Goal: Information Seeking & Learning: Learn about a topic

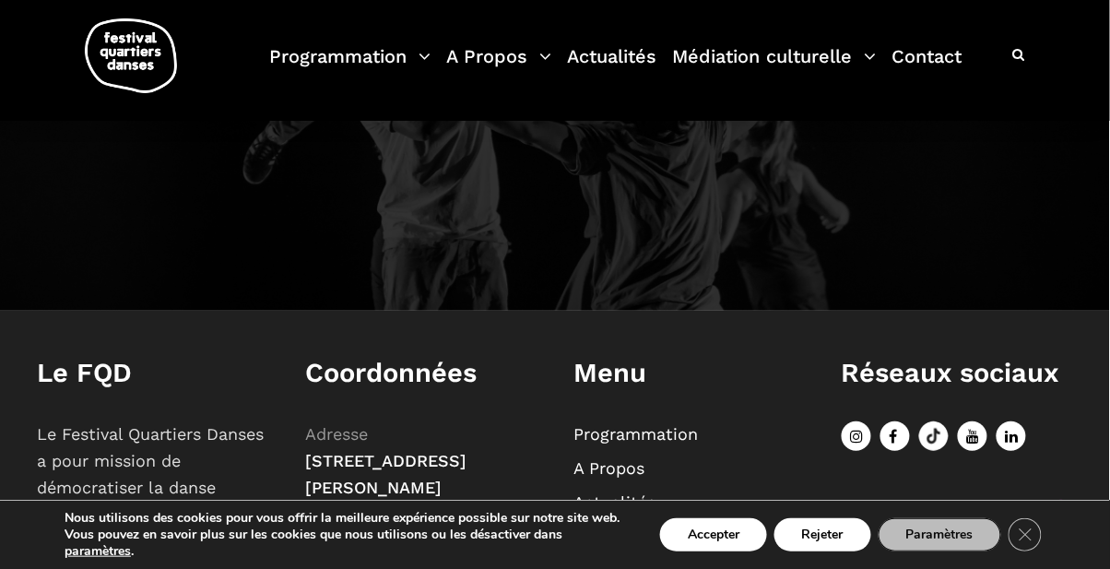
scroll to position [1916, 0]
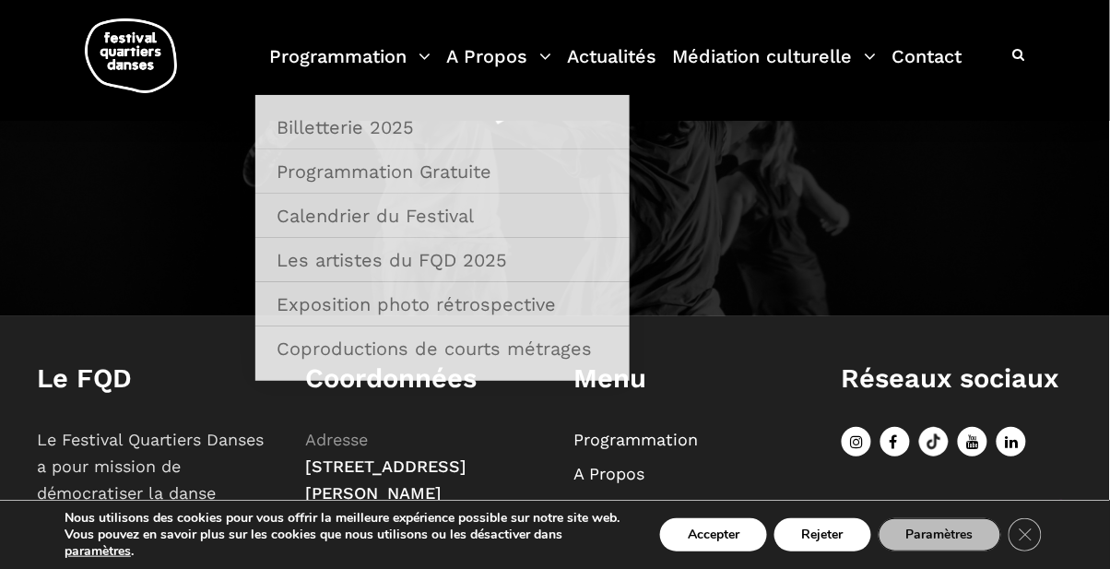
click at [382, 44] on link "Programmation" at bounding box center [349, 68] width 161 height 54
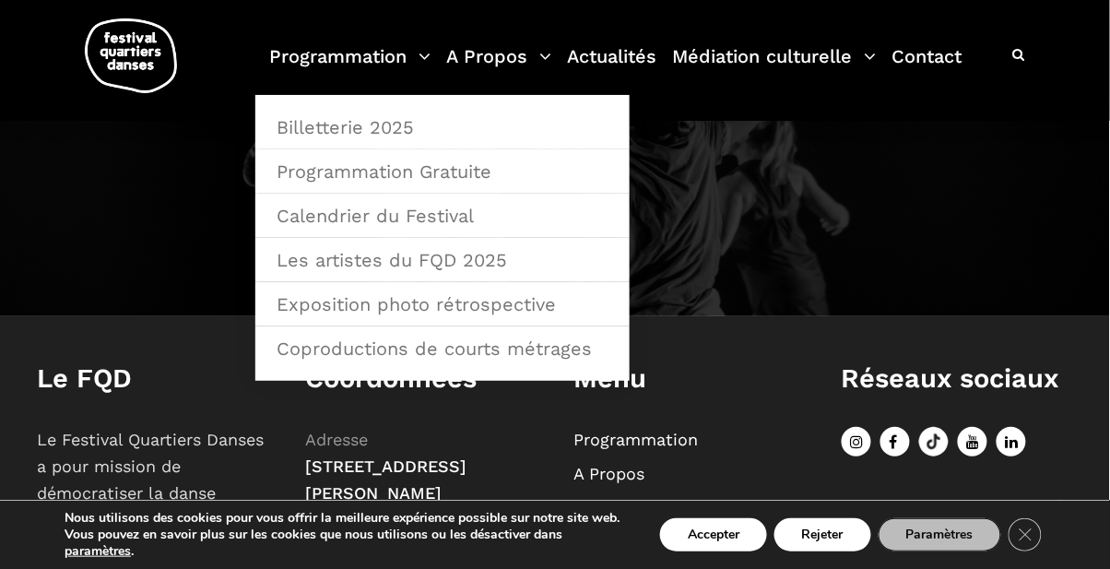
click at [372, 182] on link "Programmation Gratuite" at bounding box center [442, 171] width 354 height 42
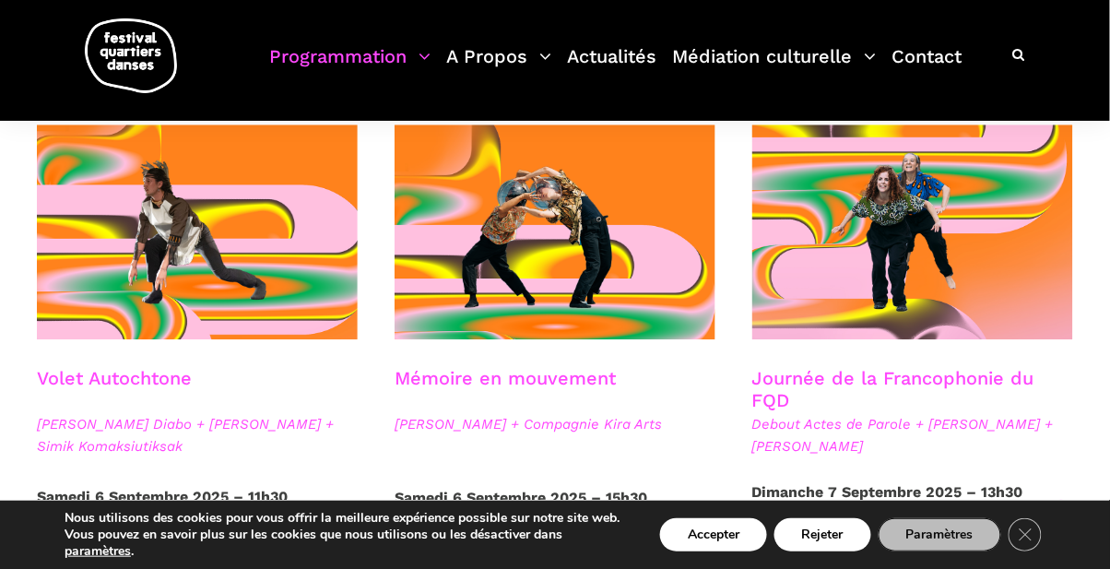
scroll to position [973, 0]
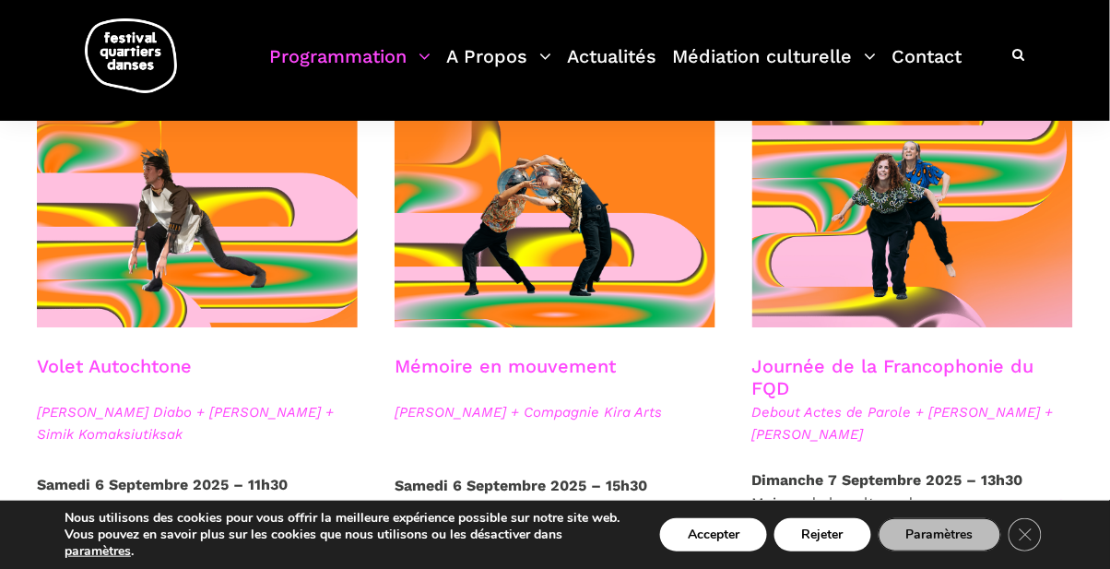
click at [932, 371] on link "Journée de la Francophonie du FQD" at bounding box center [893, 377] width 282 height 44
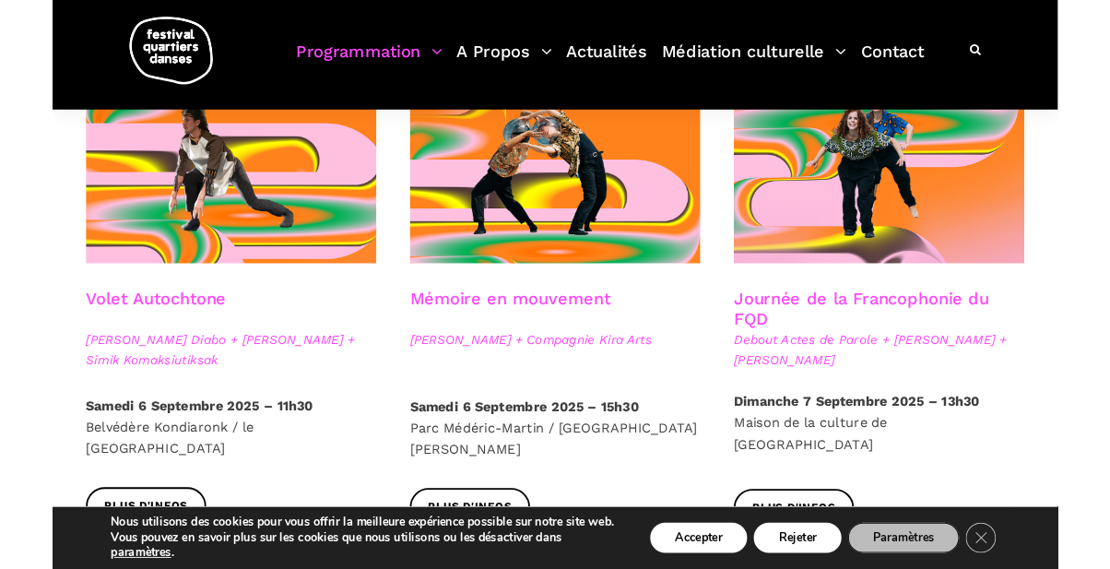
scroll to position [1032, 0]
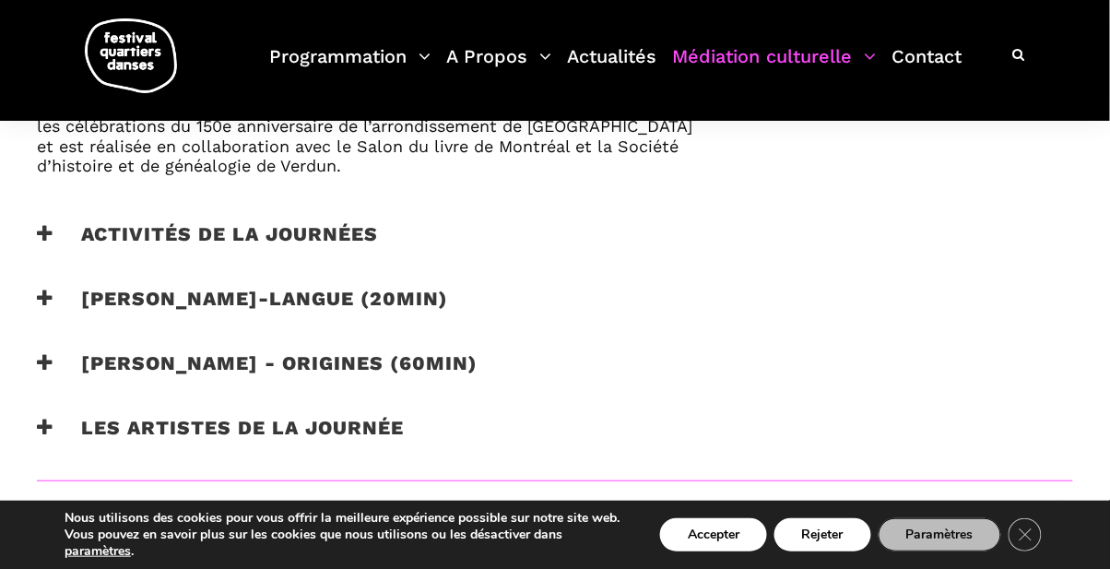
scroll to position [1275, 0]
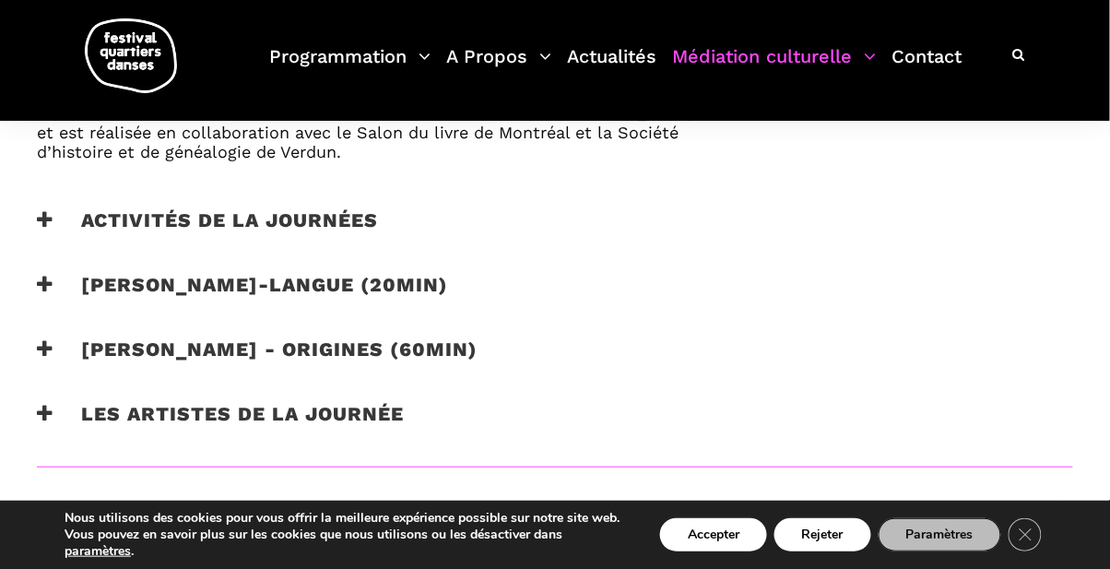
click at [53, 217] on h3 "Activités de la journées" at bounding box center [207, 231] width 341 height 46
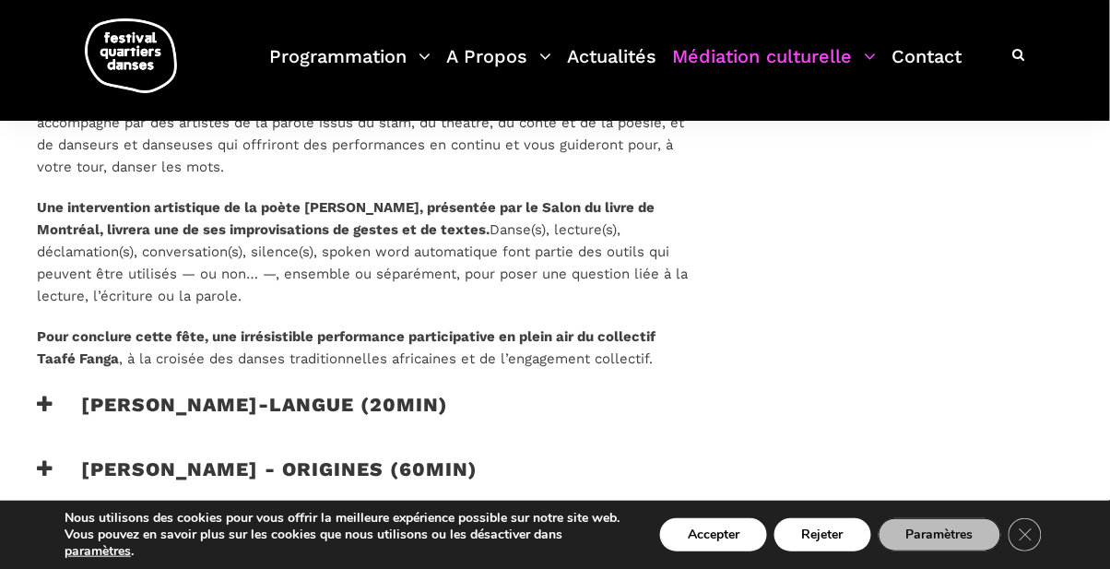
scroll to position [1473, 0]
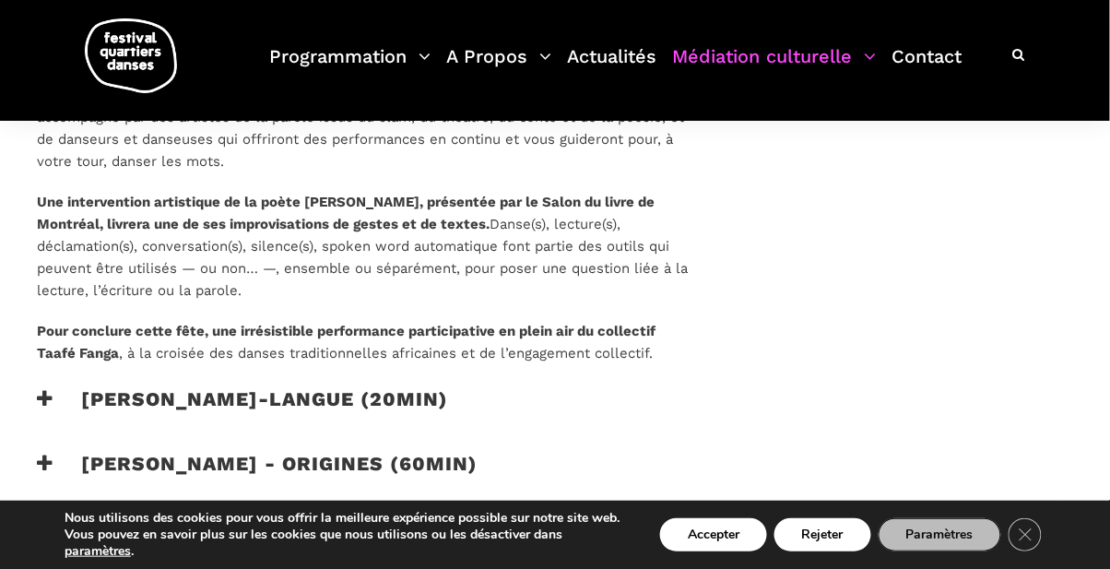
click at [60, 403] on h3 "[PERSON_NAME]-langue (20min)" at bounding box center [242, 410] width 411 height 46
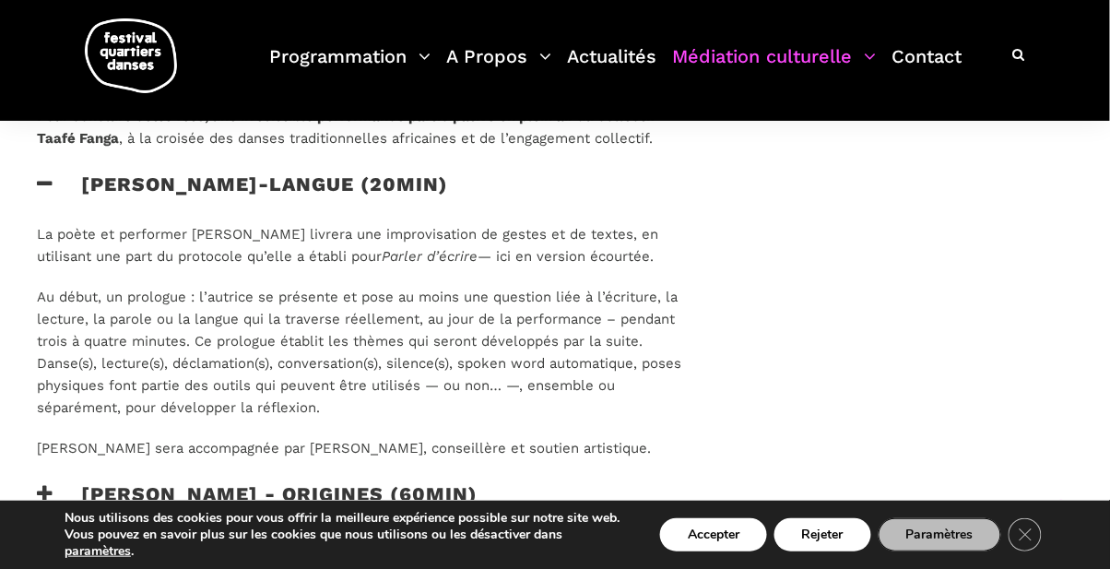
scroll to position [1702, 0]
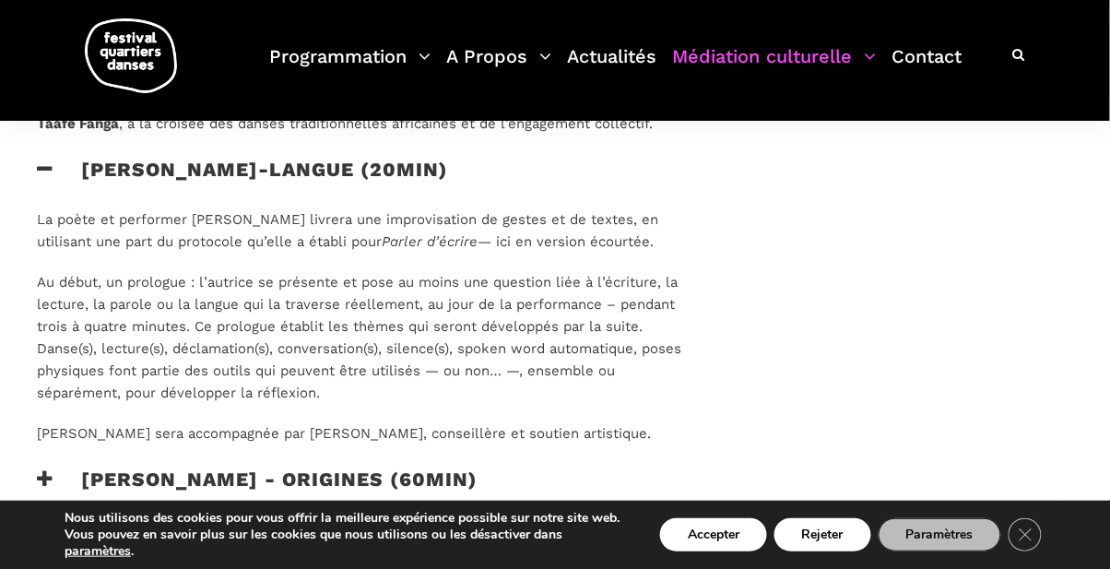
click at [43, 482] on icon at bounding box center [45, 478] width 17 height 19
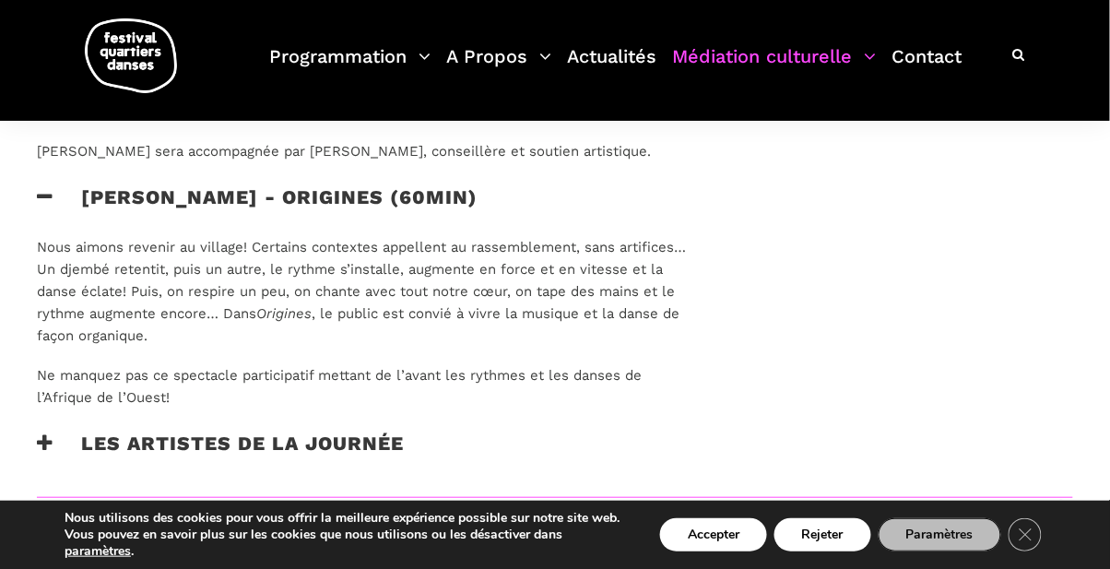
scroll to position [1987, 0]
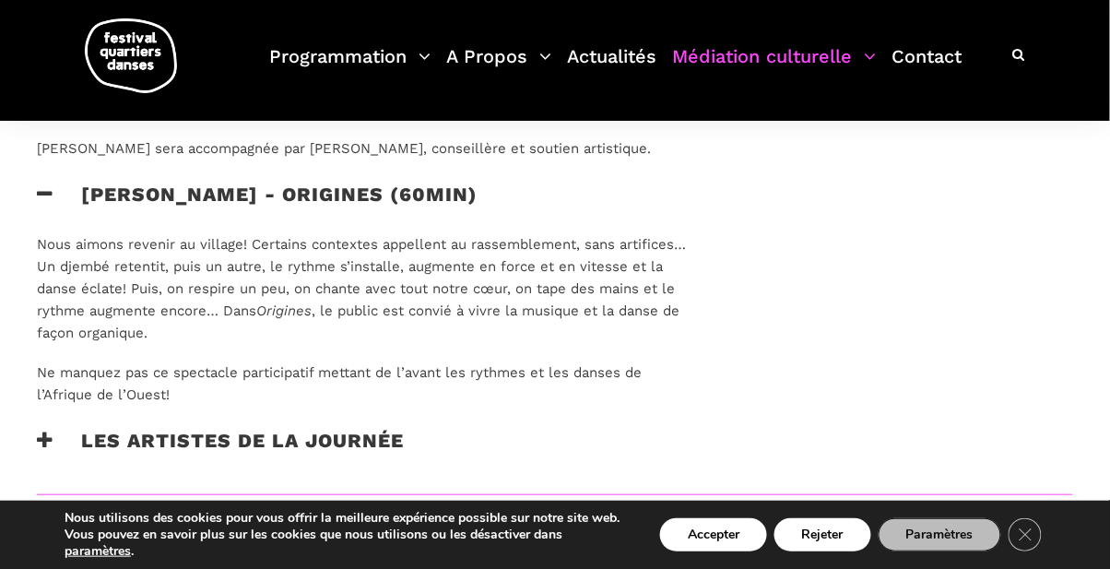
click at [55, 453] on h3 "Les artistes de la journée" at bounding box center [220, 452] width 367 height 46
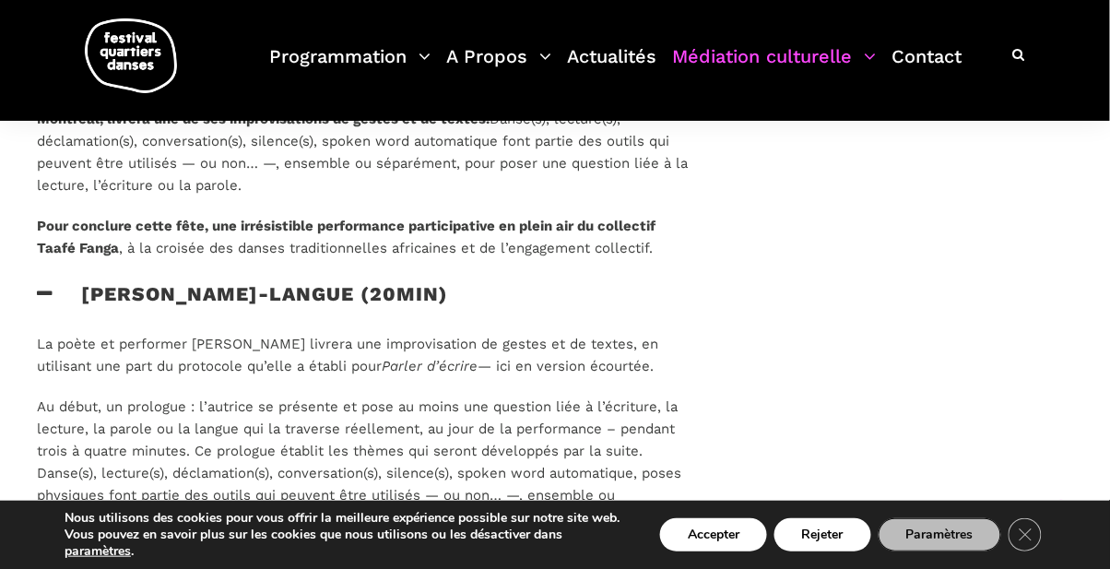
scroll to position [1571, 0]
